Goal: Complete application form

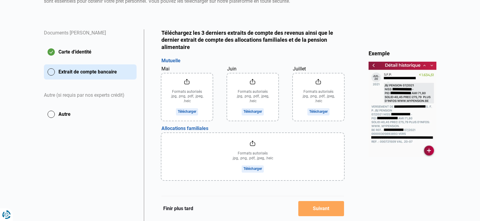
click at [186, 113] on input "Mai" at bounding box center [186, 97] width 51 height 47
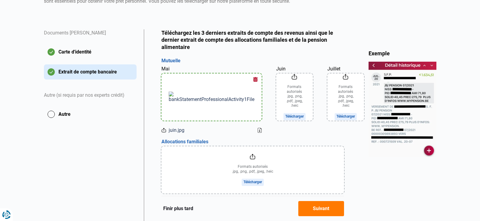
click at [276, 111] on input "Juin" at bounding box center [294, 97] width 37 height 47
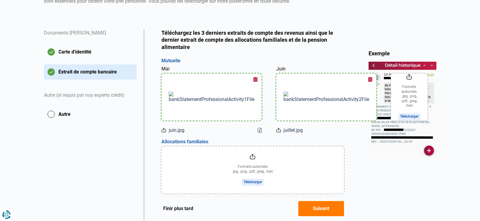
click at [391, 108] on input "Juillet" at bounding box center [409, 97] width 37 height 47
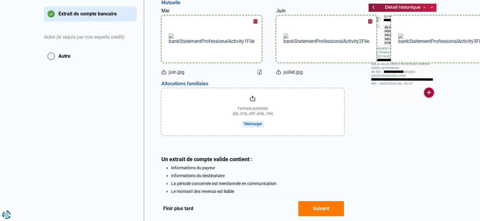
scroll to position [151, 0]
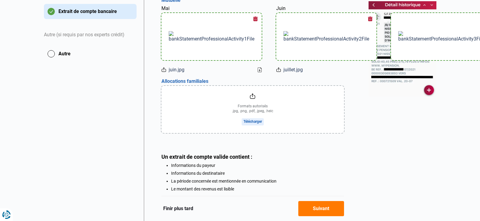
click at [259, 122] on input "file" at bounding box center [252, 109] width 183 height 47
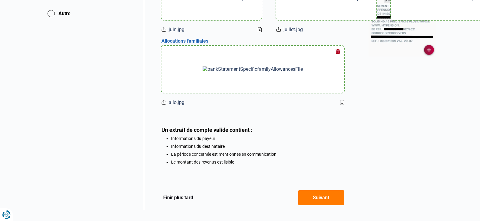
scroll to position [203, 0]
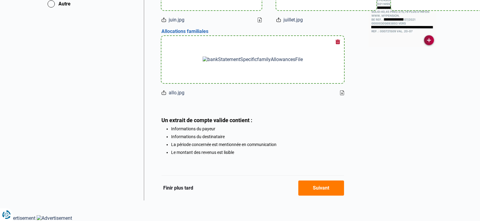
click at [316, 191] on button "Suivant" at bounding box center [321, 188] width 46 height 15
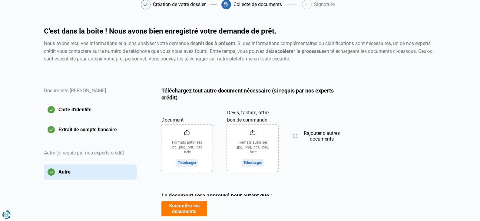
scroll to position [61, 0]
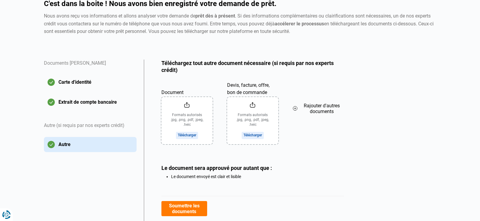
click at [186, 134] on input "Document" at bounding box center [186, 120] width 51 height 47
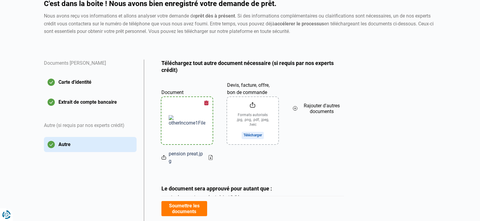
click at [247, 138] on input "Devis, facture, offre, bon de commande" at bounding box center [252, 120] width 51 height 47
click at [313, 109] on span "Rajouter d'autres documents" at bounding box center [322, 109] width 44 height 12
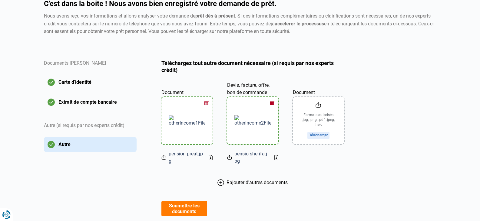
click at [320, 137] on input "Document" at bounding box center [318, 120] width 51 height 47
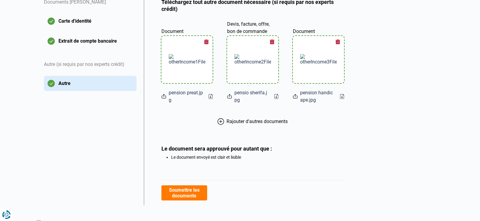
scroll to position [127, 0]
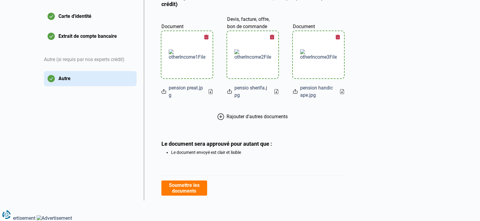
click at [195, 193] on button "Soumettre les documents" at bounding box center [184, 188] width 46 height 15
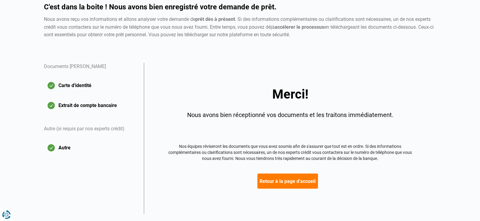
scroll to position [71, 0]
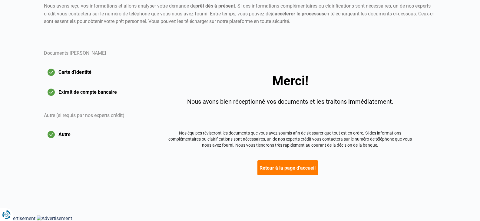
click at [290, 171] on button "Retour à la page d'accueil" at bounding box center [287, 168] width 61 height 15
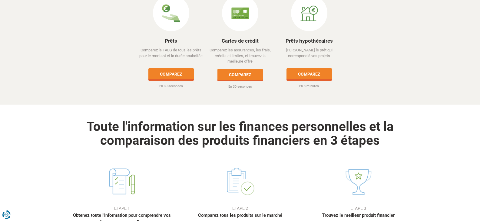
scroll to position [333, 0]
